Goal: Information Seeking & Learning: Find specific page/section

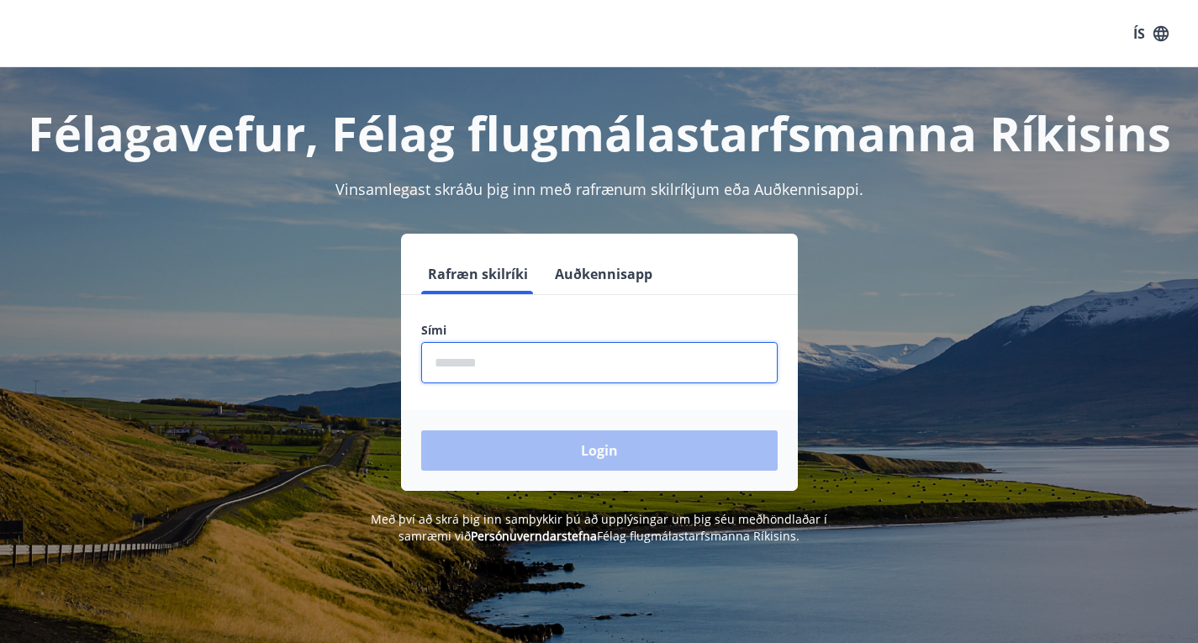
click at [451, 371] on input "phone" at bounding box center [599, 362] width 356 height 41
type input "********"
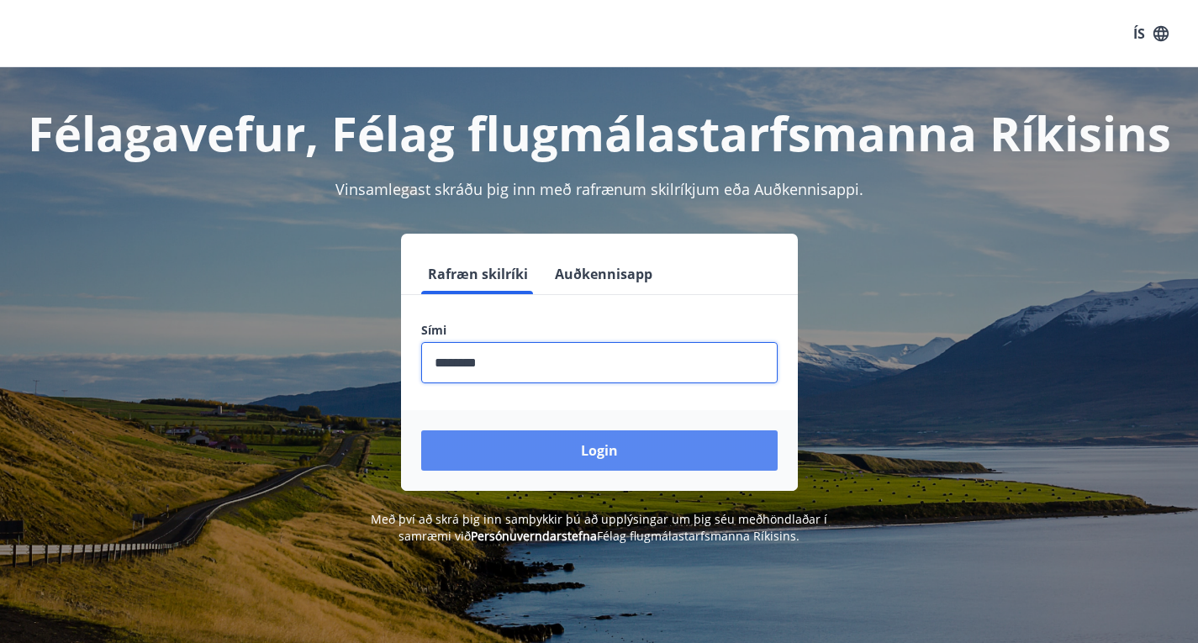
click at [550, 445] on button "Login" at bounding box center [599, 450] width 356 height 40
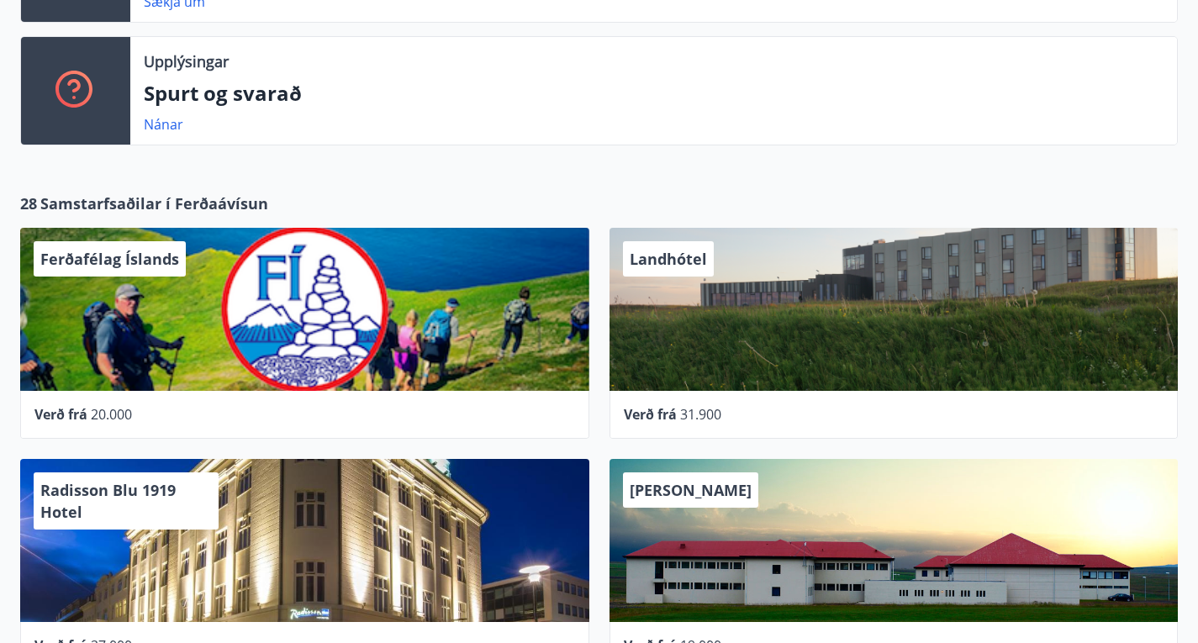
scroll to position [505, 0]
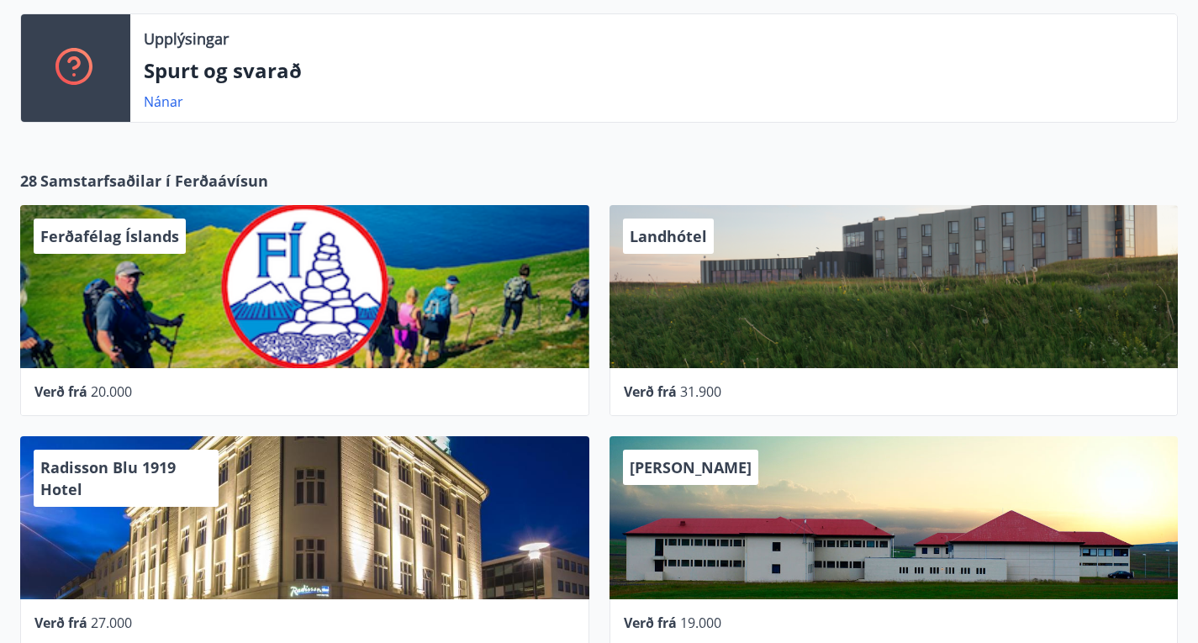
click at [205, 85] on p "Spurt og svarað" at bounding box center [653, 70] width 1019 height 29
click at [169, 111] on link "Nánar" at bounding box center [163, 101] width 39 height 18
